Goal: Transaction & Acquisition: Purchase product/service

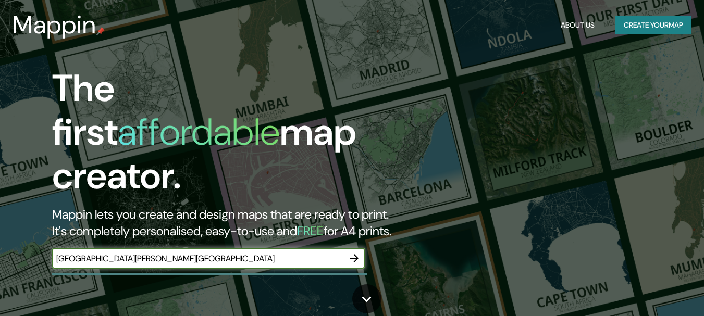
click at [357, 252] on icon "button" at bounding box center [354, 258] width 13 height 13
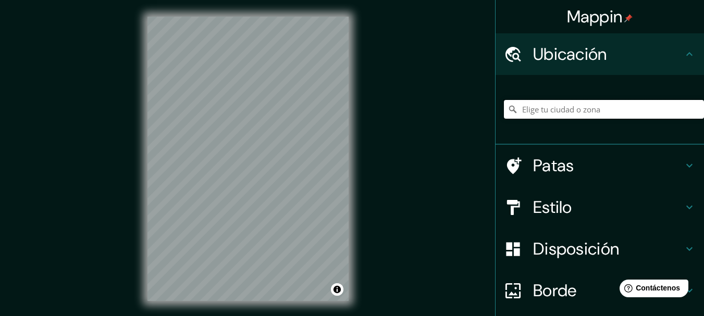
click at [549, 114] on input "Elige tu ciudad o zona" at bounding box center [604, 109] width 200 height 19
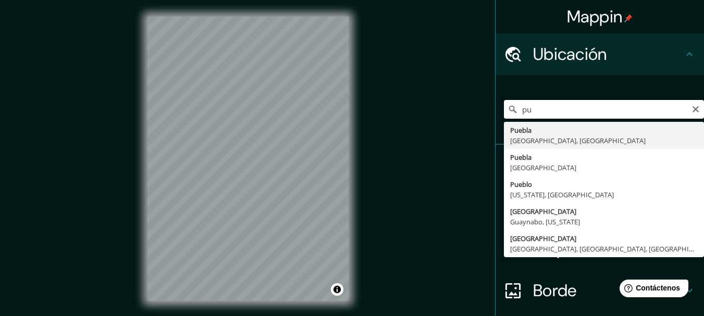
type input "p"
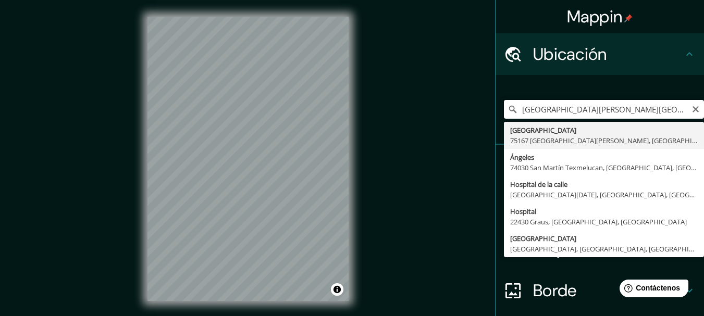
drag, startPoint x: 600, startPoint y: 109, endPoint x: 499, endPoint y: 115, distance: 100.8
click at [504, 115] on input "[GEOGRAPHIC_DATA][PERSON_NAME][GEOGRAPHIC_DATA]" at bounding box center [604, 109] width 200 height 19
type input "n"
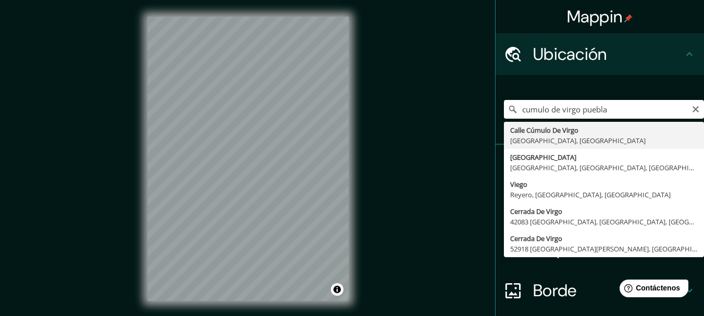
type input "[GEOGRAPHIC_DATA], [GEOGRAPHIC_DATA]"
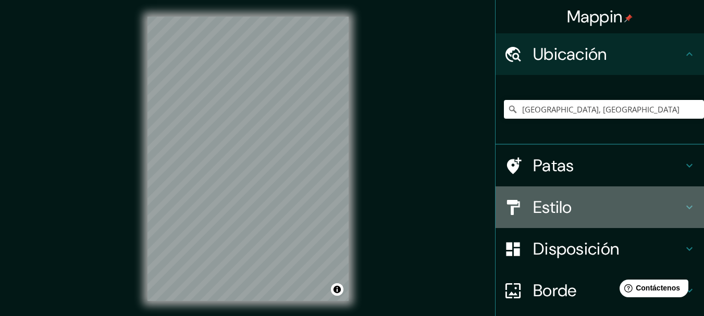
click at [611, 207] on h4 "Estilo" at bounding box center [608, 207] width 150 height 21
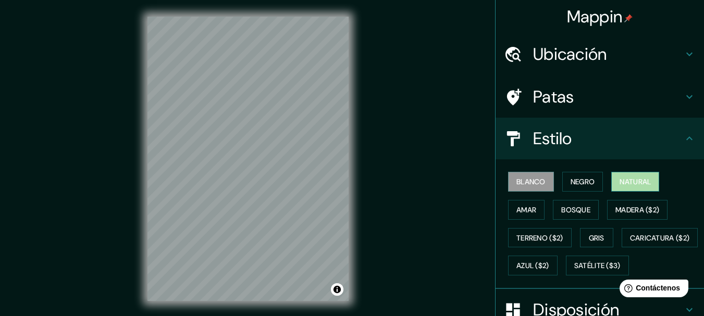
click at [620, 178] on font "Natural" at bounding box center [635, 181] width 31 height 9
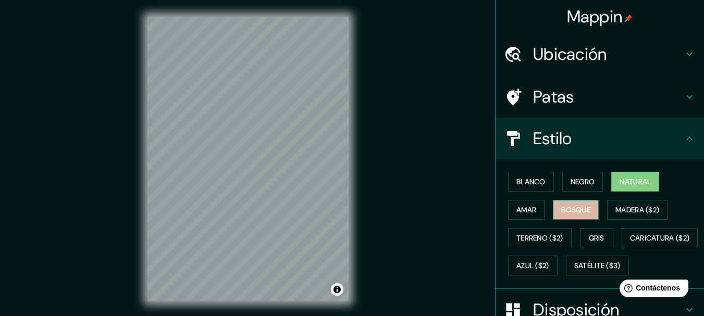
click at [553, 214] on button "Bosque" at bounding box center [576, 210] width 46 height 20
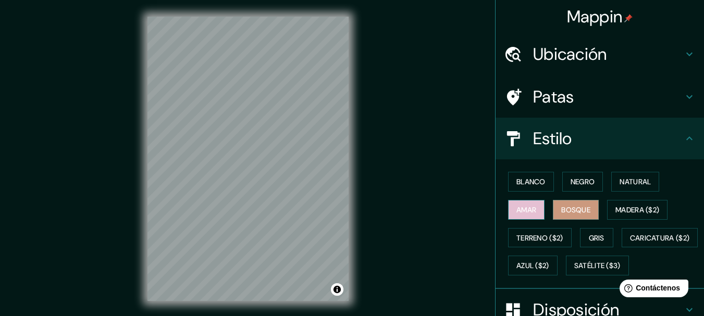
click at [526, 209] on font "Amar" at bounding box center [527, 209] width 20 height 9
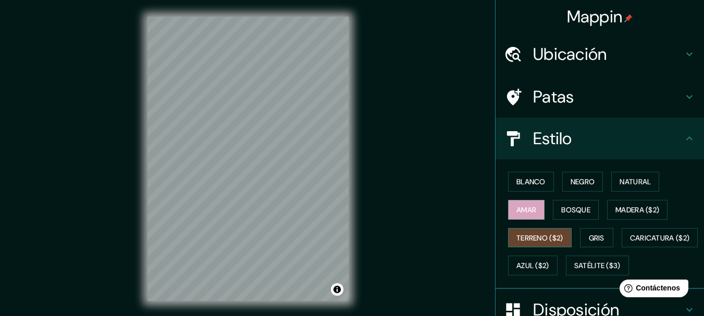
click at [555, 237] on font "Terreno ($2)" at bounding box center [540, 238] width 47 height 9
click at [582, 242] on button "Gris" at bounding box center [596, 238] width 33 height 20
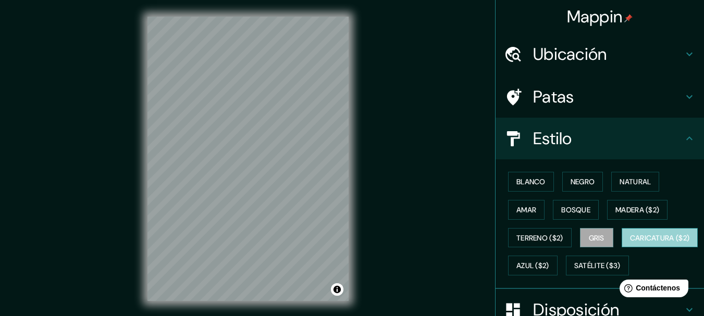
click at [630, 245] on font "Caricatura ($2)" at bounding box center [660, 238] width 60 height 14
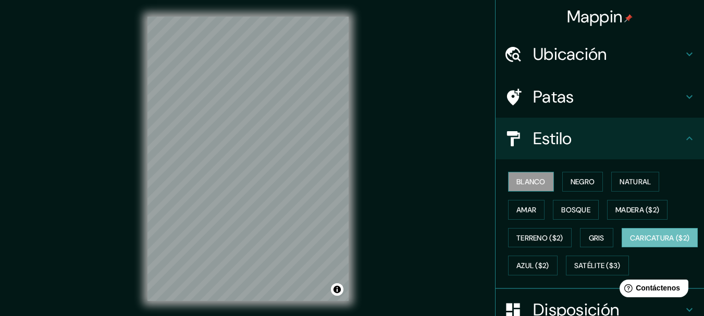
click at [523, 185] on font "Blanco" at bounding box center [531, 181] width 29 height 9
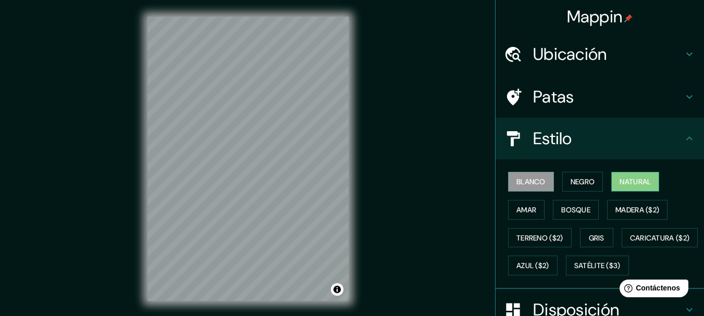
click at [639, 179] on font "Natural" at bounding box center [635, 181] width 31 height 9
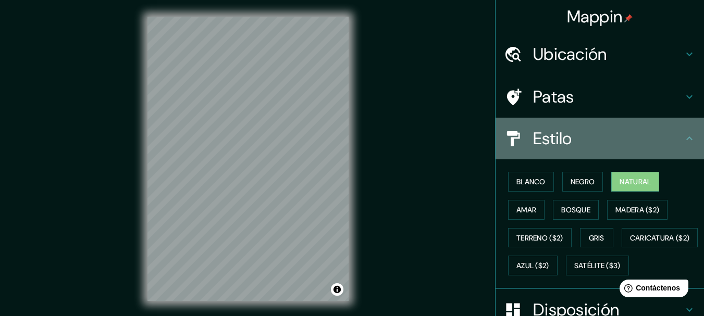
click at [639, 138] on h4 "Estilo" at bounding box center [608, 138] width 150 height 21
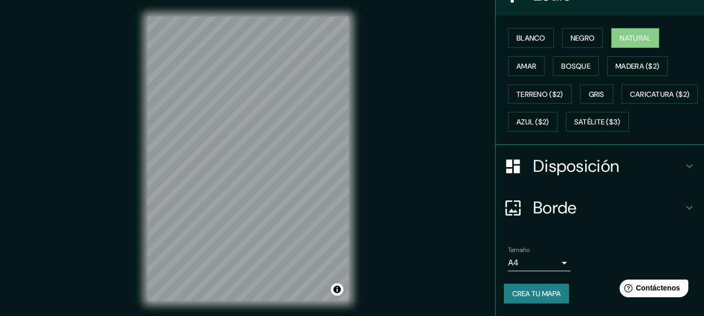
scroll to position [172, 0]
click at [586, 163] on font "Disposición" at bounding box center [576, 166] width 86 height 22
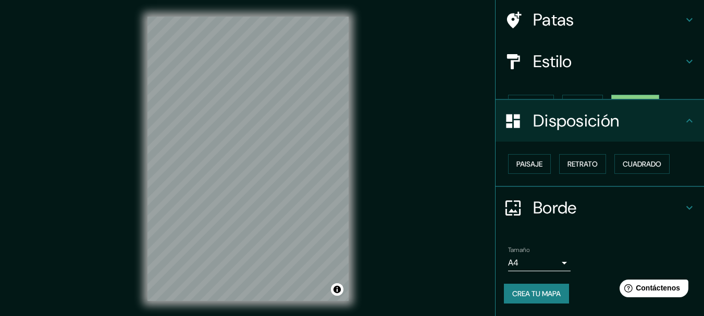
scroll to position [59, 0]
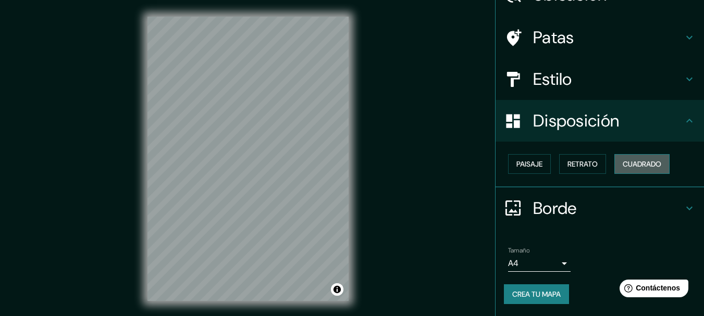
click at [641, 161] on font "Cuadrado" at bounding box center [642, 164] width 39 height 9
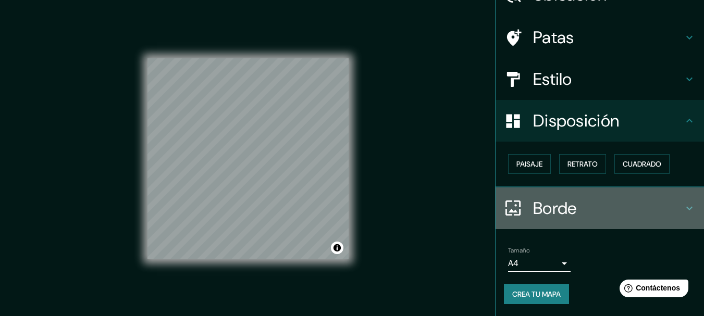
click at [567, 206] on font "Borde" at bounding box center [555, 209] width 44 height 22
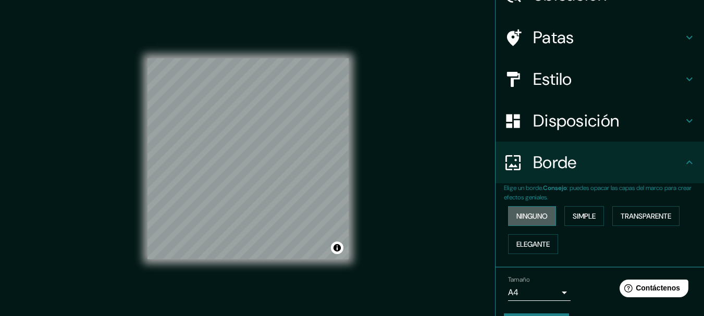
click at [532, 217] on font "Ninguno" at bounding box center [532, 216] width 31 height 9
click at [635, 213] on font "Transparente" at bounding box center [646, 216] width 51 height 9
click at [539, 215] on font "Ninguno" at bounding box center [532, 216] width 31 height 9
click at [536, 212] on font "Ninguno" at bounding box center [532, 216] width 31 height 9
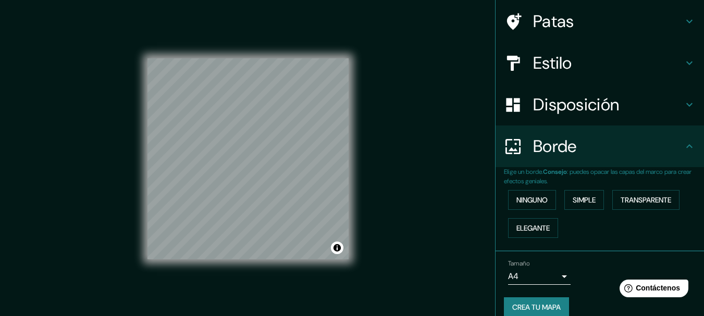
scroll to position [89, 0]
